Goal: Answer question/provide support: Answer question/provide support

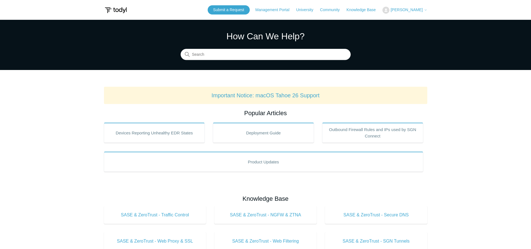
click at [418, 12] on span "[PERSON_NAME]" at bounding box center [406, 10] width 32 height 4
click at [414, 23] on link "My Support Requests" at bounding box center [410, 22] width 54 height 10
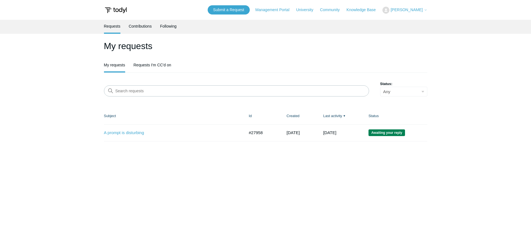
click at [392, 134] on span "Awaiting your reply" at bounding box center [386, 132] width 37 height 7
click at [133, 134] on link "A prompt is disturbing" at bounding box center [170, 133] width 132 height 6
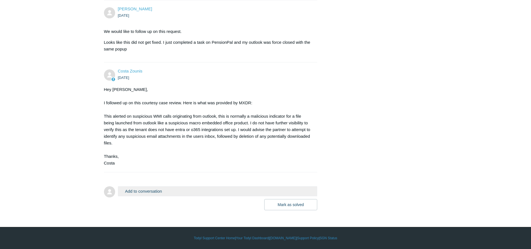
scroll to position [464, 0]
click at [282, 203] on button "Mark as solved" at bounding box center [290, 204] width 53 height 11
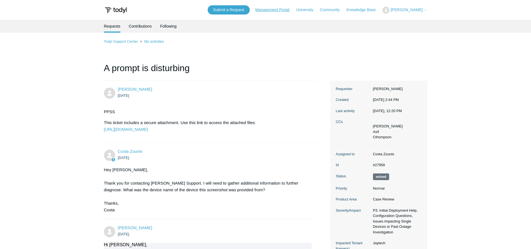
click at [280, 11] on link "Management Portal" at bounding box center [275, 10] width 40 height 6
